Goal: Task Accomplishment & Management: Use online tool/utility

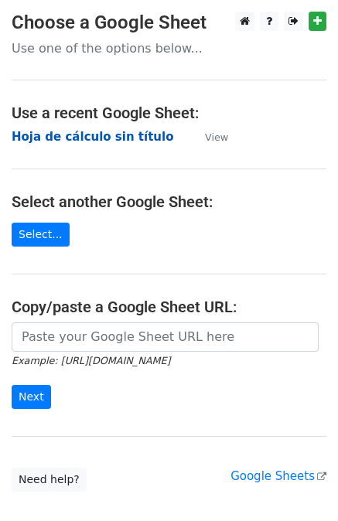
click at [80, 136] on strong "Hoja de cálculo sin título" at bounding box center [93, 137] width 162 height 14
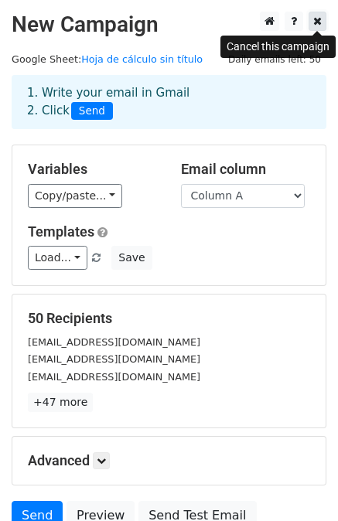
click at [317, 19] on icon at bounding box center [317, 20] width 9 height 11
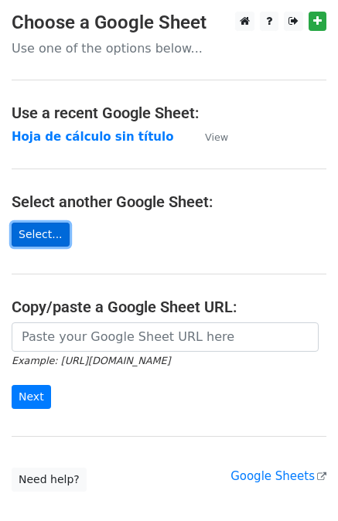
click at [49, 233] on link "Select..." at bounding box center [41, 235] width 58 height 24
click at [28, 237] on link "Select..." at bounding box center [41, 235] width 58 height 24
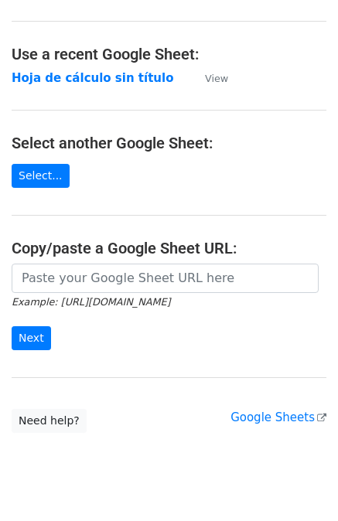
scroll to position [92, 0]
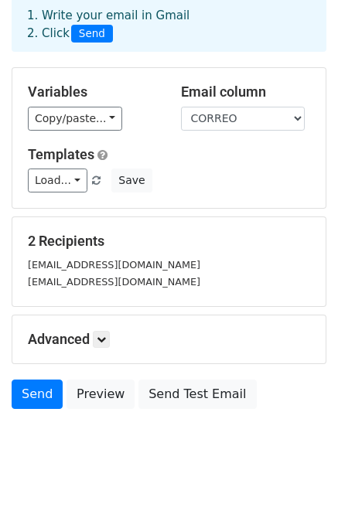
scroll to position [94, 0]
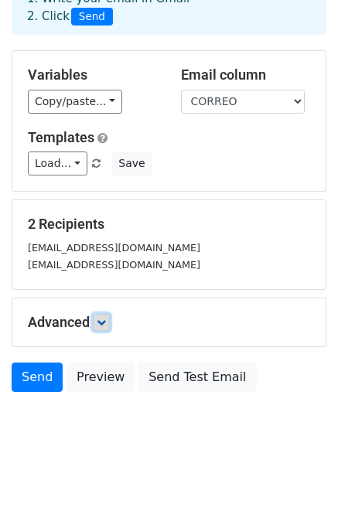
click at [106, 322] on icon at bounding box center [101, 322] width 9 height 9
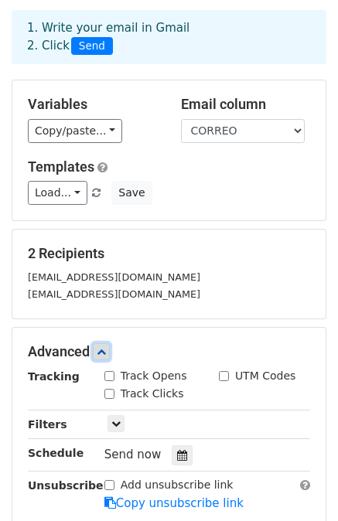
scroll to position [40, 0]
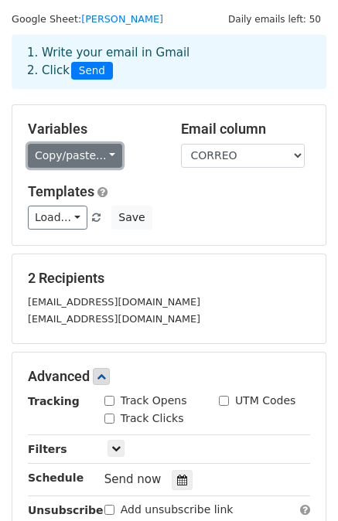
click at [104, 152] on link "Copy/paste..." at bounding box center [75, 156] width 94 height 24
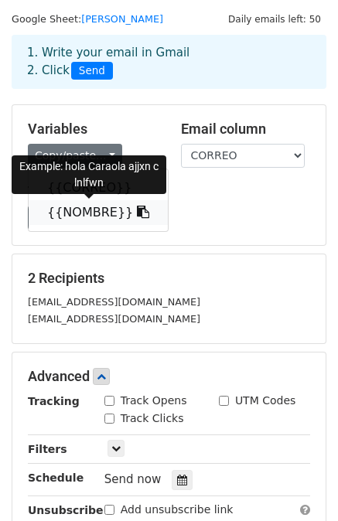
click at [79, 210] on link "{{NOMBRE}}" at bounding box center [98, 212] width 139 height 25
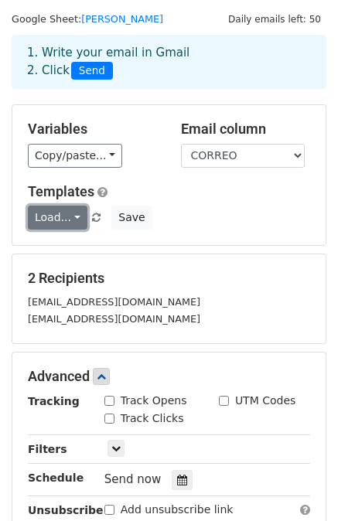
click at [73, 213] on link "Load..." at bounding box center [58, 218] width 60 height 24
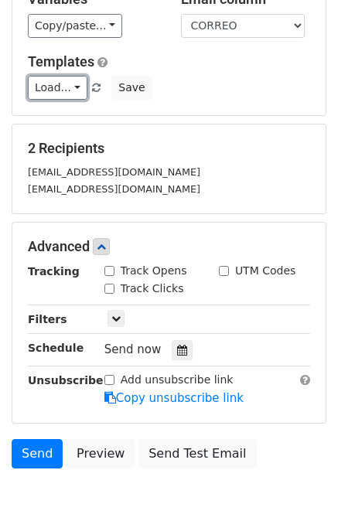
scroll to position [244, 0]
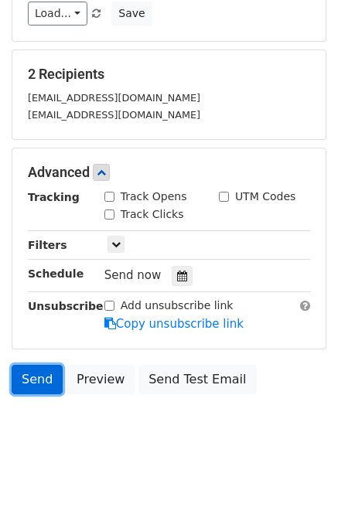
click at [39, 376] on link "Send" at bounding box center [37, 379] width 51 height 29
click at [21, 372] on link "Send" at bounding box center [37, 379] width 51 height 29
